Goal: Information Seeking & Learning: Find specific fact

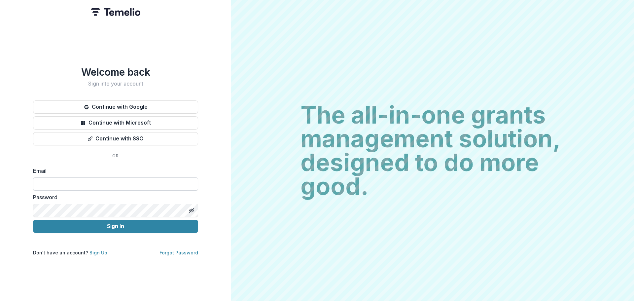
type input "**********"
click at [33, 219] on button "Sign In" at bounding box center [115, 225] width 165 height 13
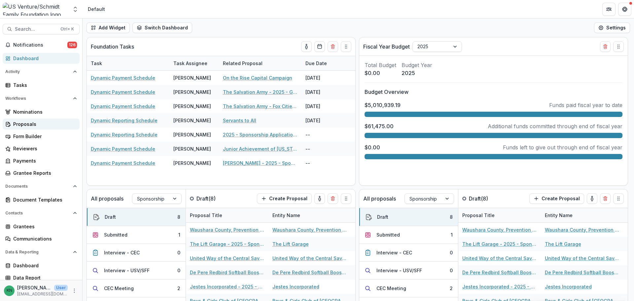
click at [23, 125] on div "Proposals" at bounding box center [43, 123] width 61 height 7
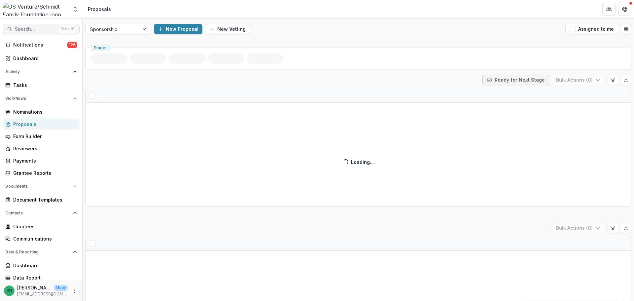
click at [20, 28] on span "Search..." at bounding box center [36, 29] width 42 height 6
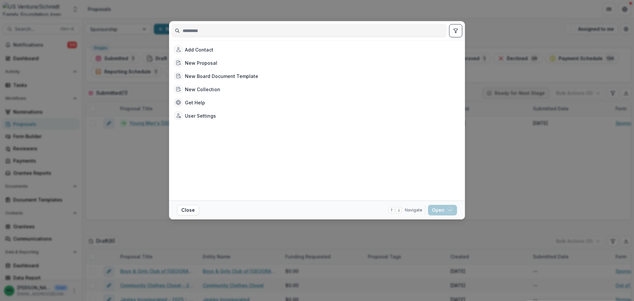
click at [207, 28] on input at bounding box center [309, 30] width 274 height 11
click at [538, 21] on div "Add Contact New Proposal New Board Document Template New Collection Get Help Us…" at bounding box center [317, 150] width 634 height 301
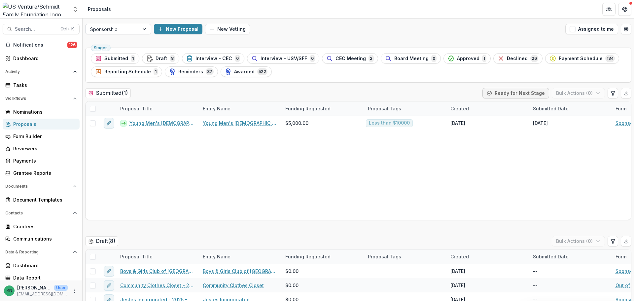
click at [144, 30] on div at bounding box center [145, 29] width 12 height 10
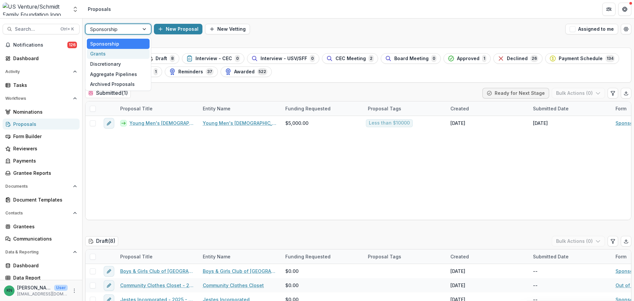
click at [97, 56] on div "Grants" at bounding box center [118, 54] width 63 height 10
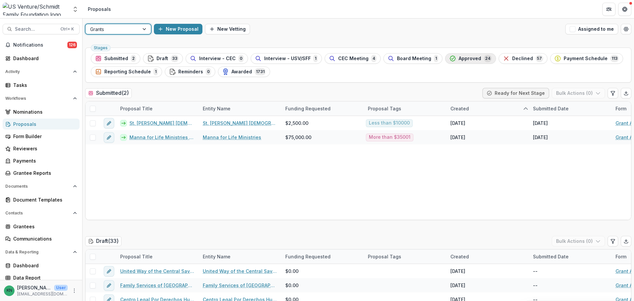
click at [464, 58] on span "Approved" at bounding box center [469, 59] width 22 height 6
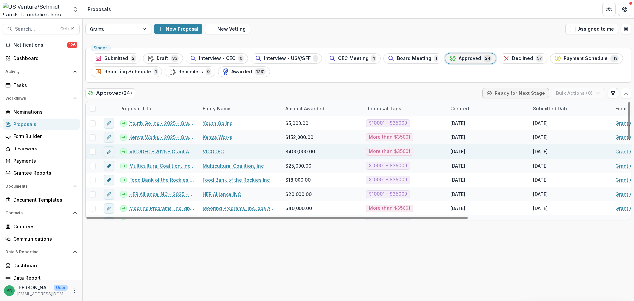
click at [138, 151] on link "VICODEC - 2025 - Grant Application" at bounding box center [161, 151] width 65 height 7
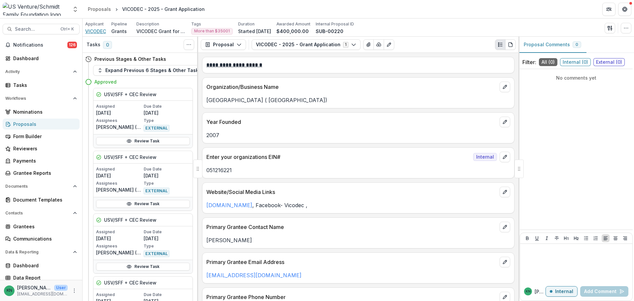
click at [100, 31] on span "VICODEC" at bounding box center [95, 31] width 21 height 7
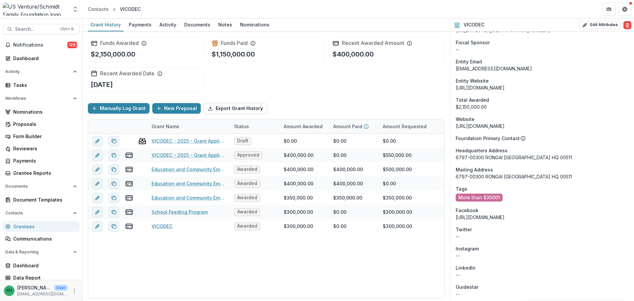
scroll to position [561, 0]
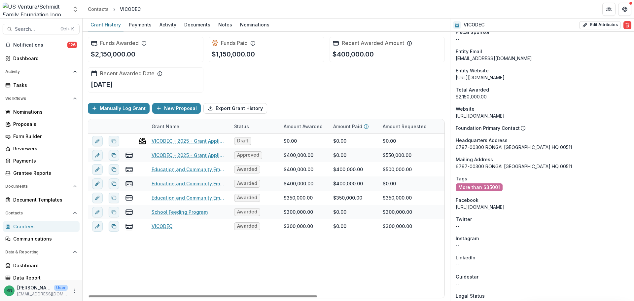
click at [546, 144] on div "6797-00300 RONGAI [GEOGRAPHIC_DATA] HQ 00511" at bounding box center [541, 147] width 173 height 7
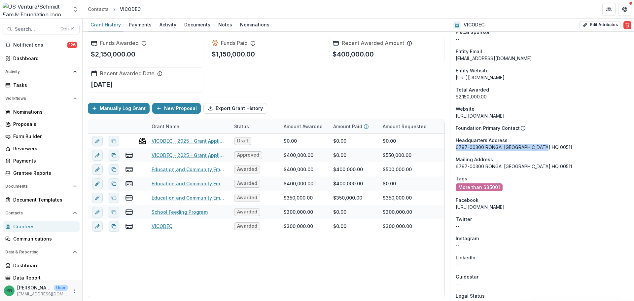
drag, startPoint x: 544, startPoint y: 138, endPoint x: 455, endPoint y: 140, distance: 88.8
click at [455, 140] on div "Onboarding Completed DBA Vicodec Phone Number [PHONE_NUMBER] Team Name : [PERSO…" at bounding box center [542, 1] width 184 height 1061
copy div "6797-00300 RONGAI [GEOGRAPHIC_DATA] HQ 00511"
